Goal: Check status: Check status

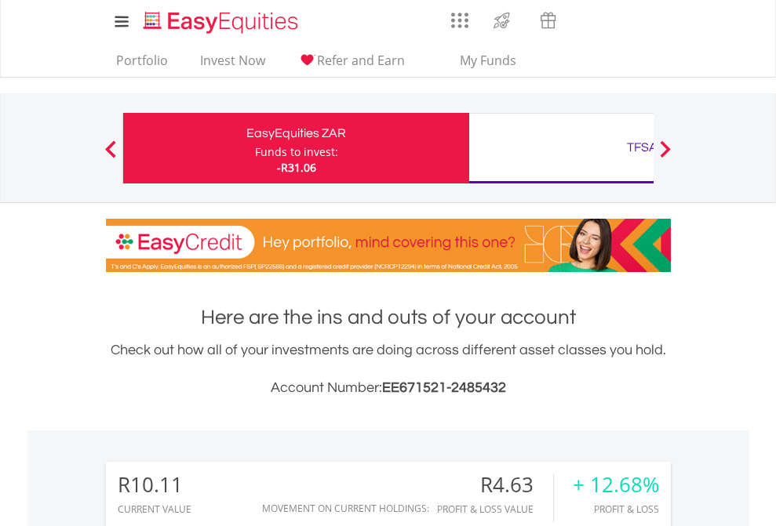
scroll to position [151, 246]
click at [255, 148] on div "Funds to invest:" at bounding box center [296, 152] width 83 height 16
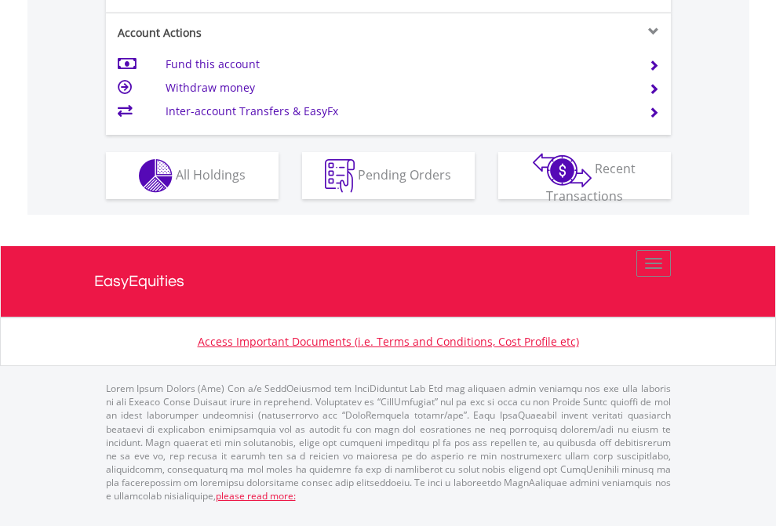
scroll to position [1472, 0]
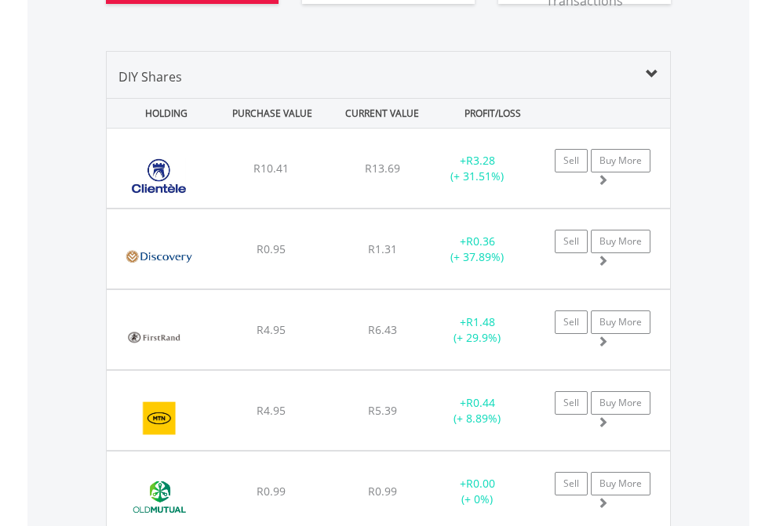
scroll to position [1744, 0]
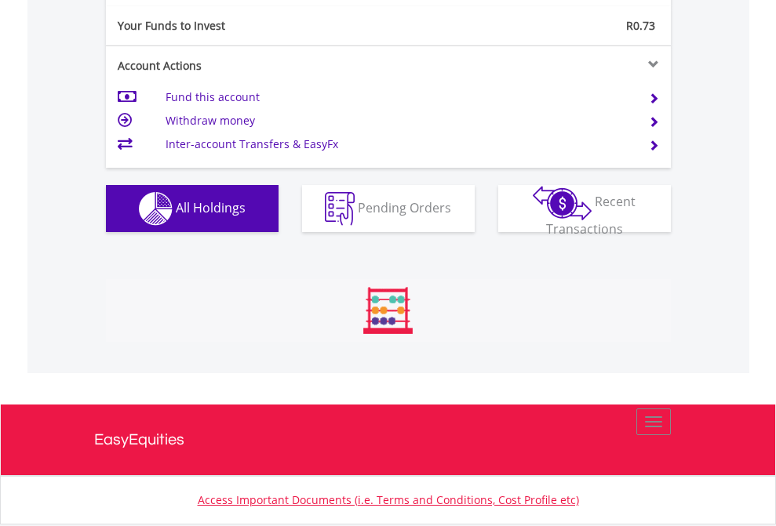
scroll to position [151, 246]
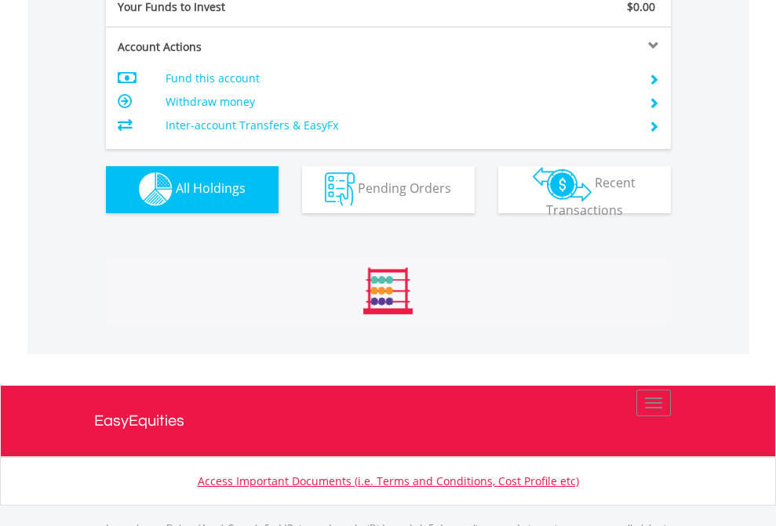
scroll to position [1553, 0]
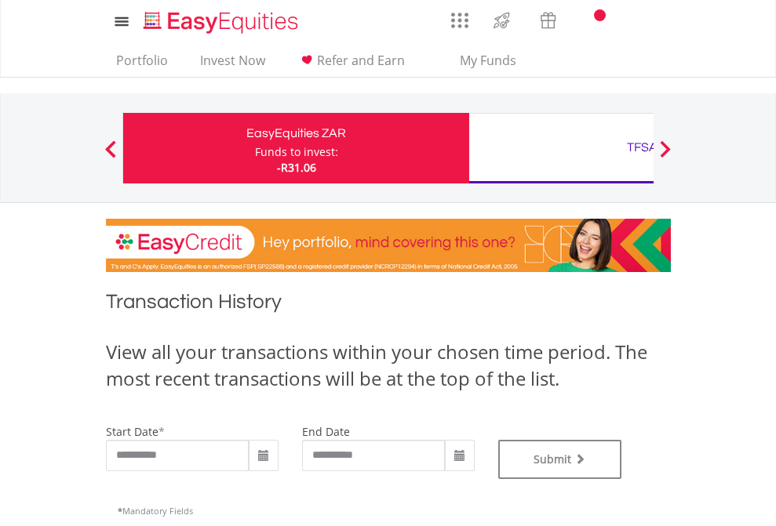
type input "**********"
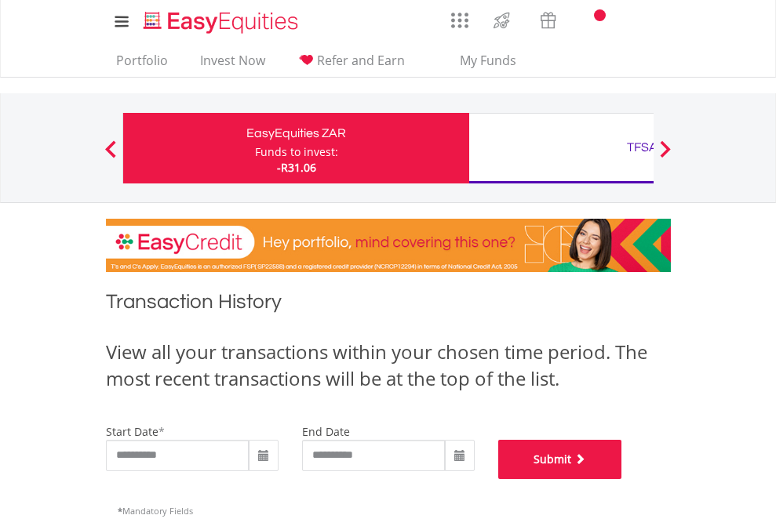
click at [622, 479] on button "Submit" at bounding box center [560, 459] width 124 height 39
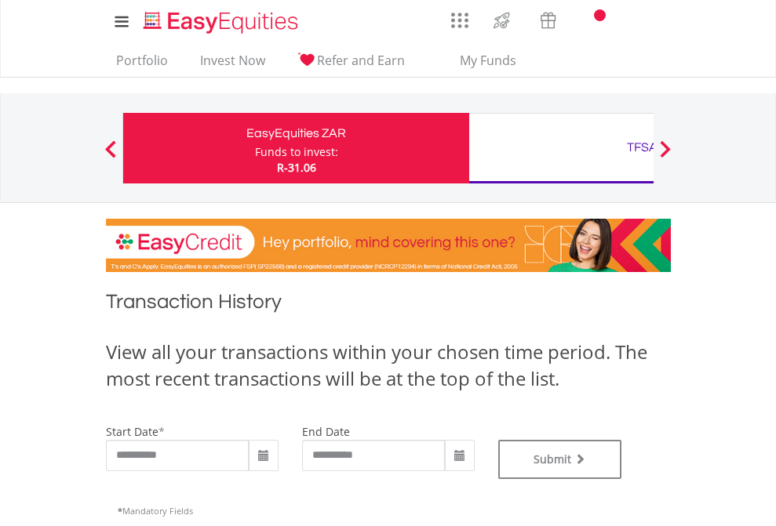
click at [561, 148] on div "TFSA" at bounding box center [641, 147] width 327 height 22
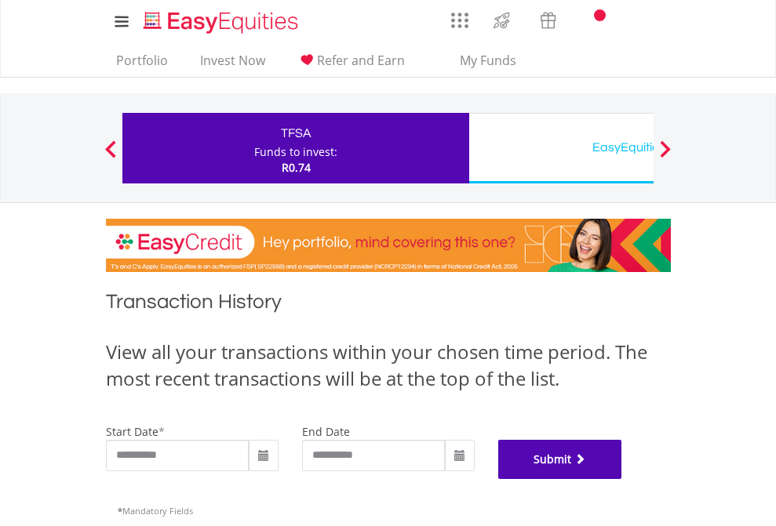
click at [622, 479] on button "Submit" at bounding box center [560, 459] width 124 height 39
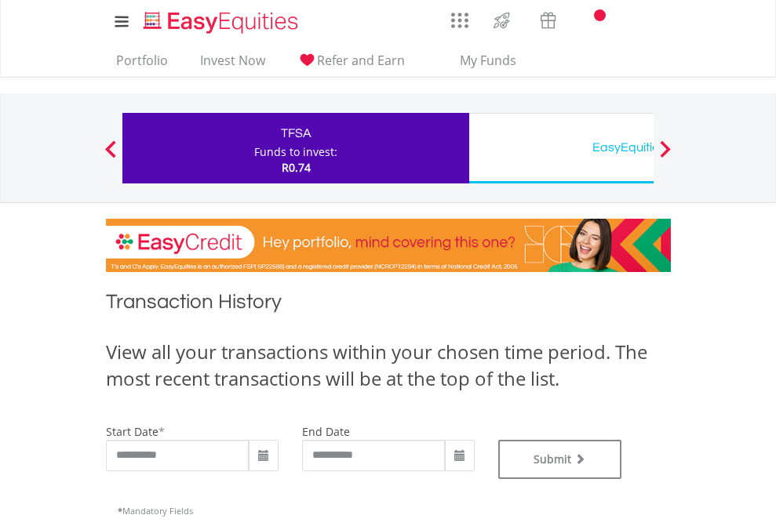
click at [561, 148] on div "EasyEquities USD" at bounding box center [641, 147] width 327 height 22
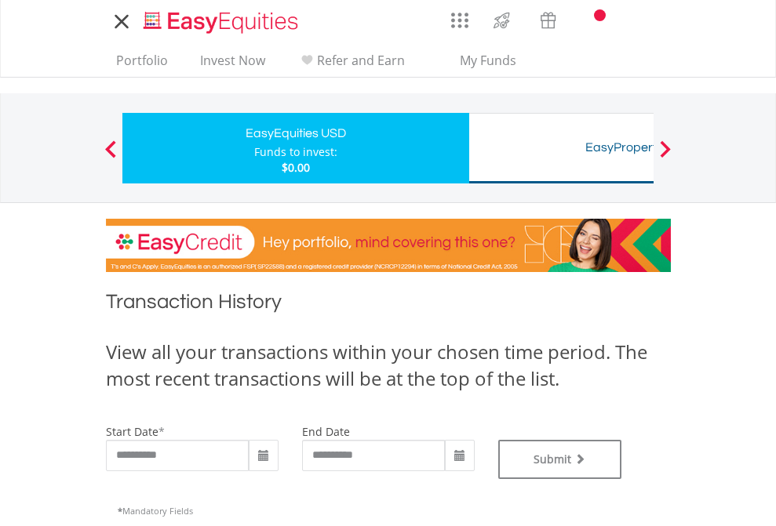
type input "**********"
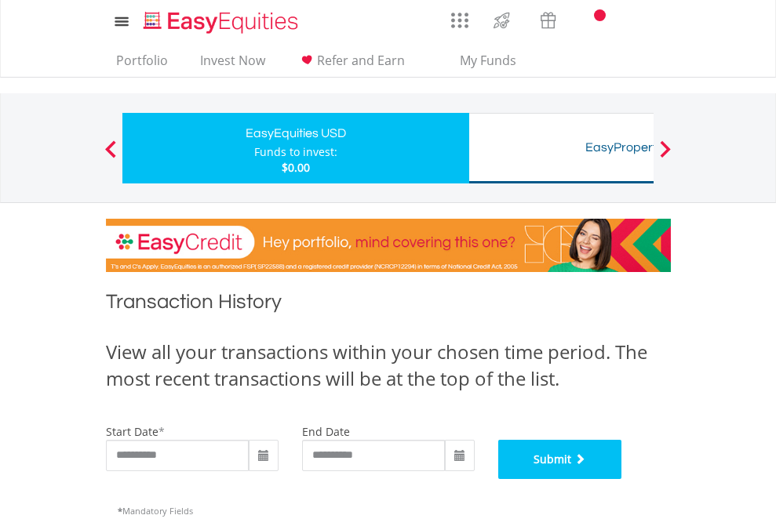
click at [622, 479] on button "Submit" at bounding box center [560, 459] width 124 height 39
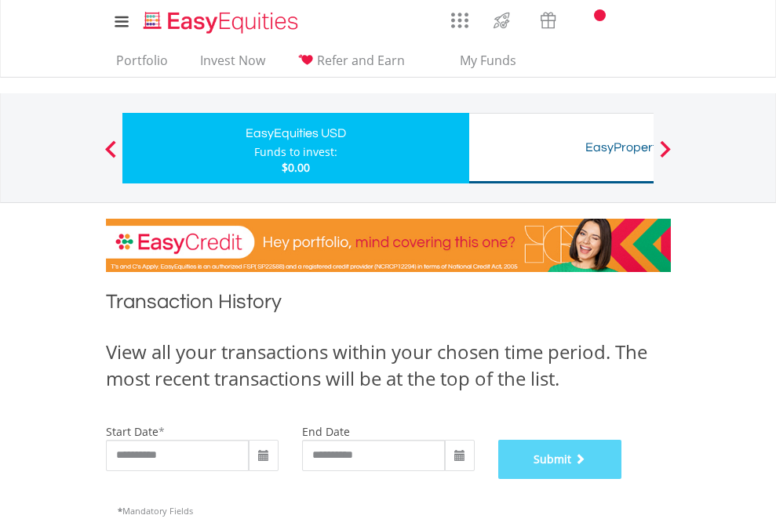
scroll to position [636, 0]
